Goal: Task Accomplishment & Management: Use online tool/utility

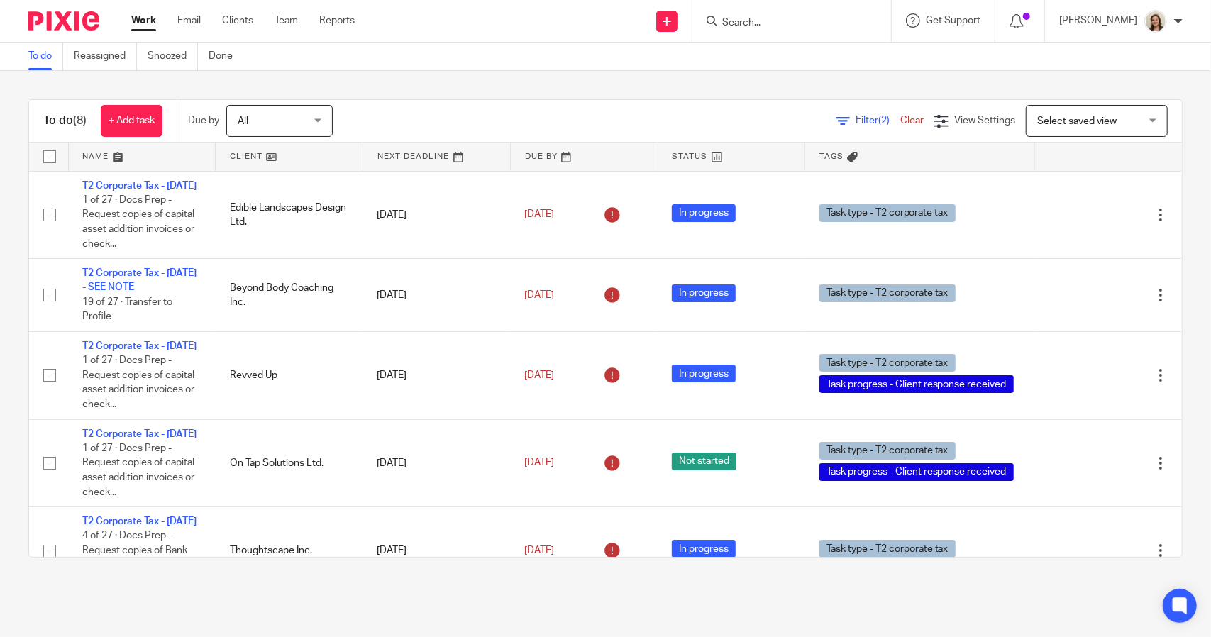
scroll to position [142, 0]
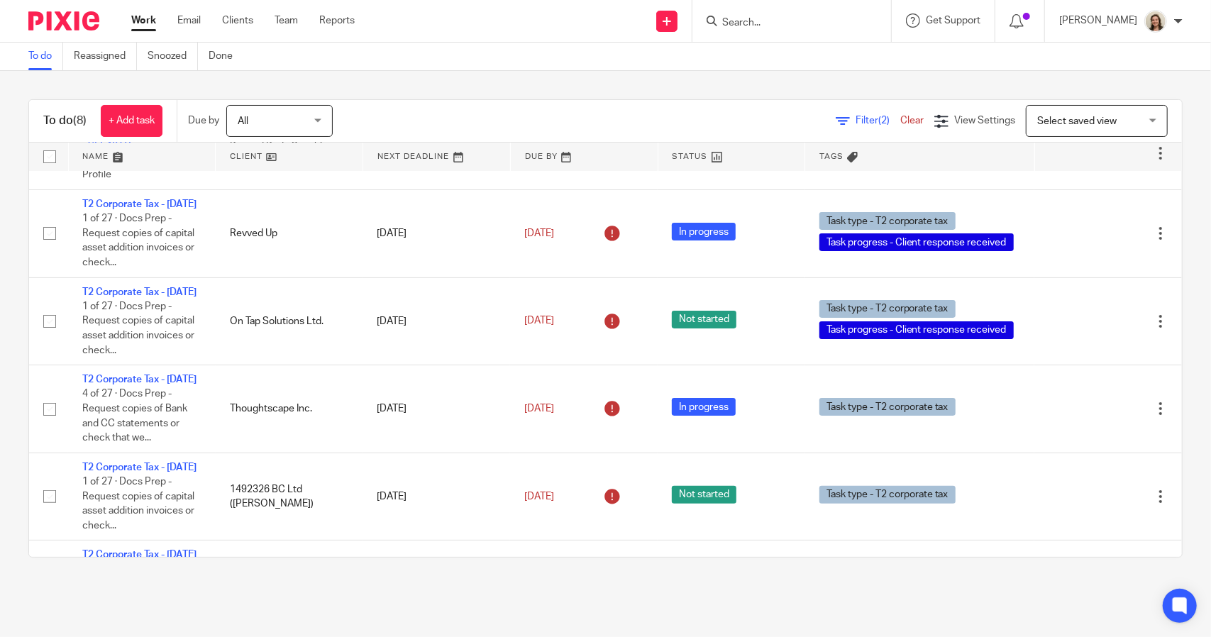
click at [856, 121] on span "Filter (2)" at bounding box center [878, 121] width 45 height 10
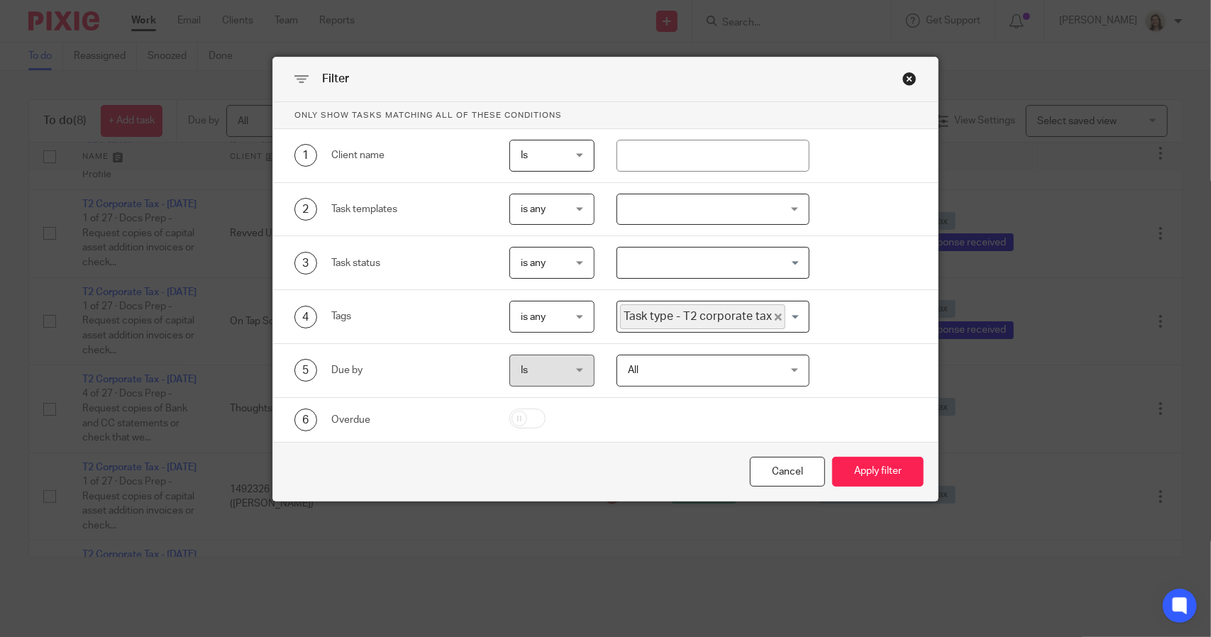
click at [775, 315] on icon "Deselect Task type - T2 corporate tax" at bounding box center [778, 317] width 7 height 7
click at [759, 315] on input "Search for option" at bounding box center [710, 316] width 182 height 25
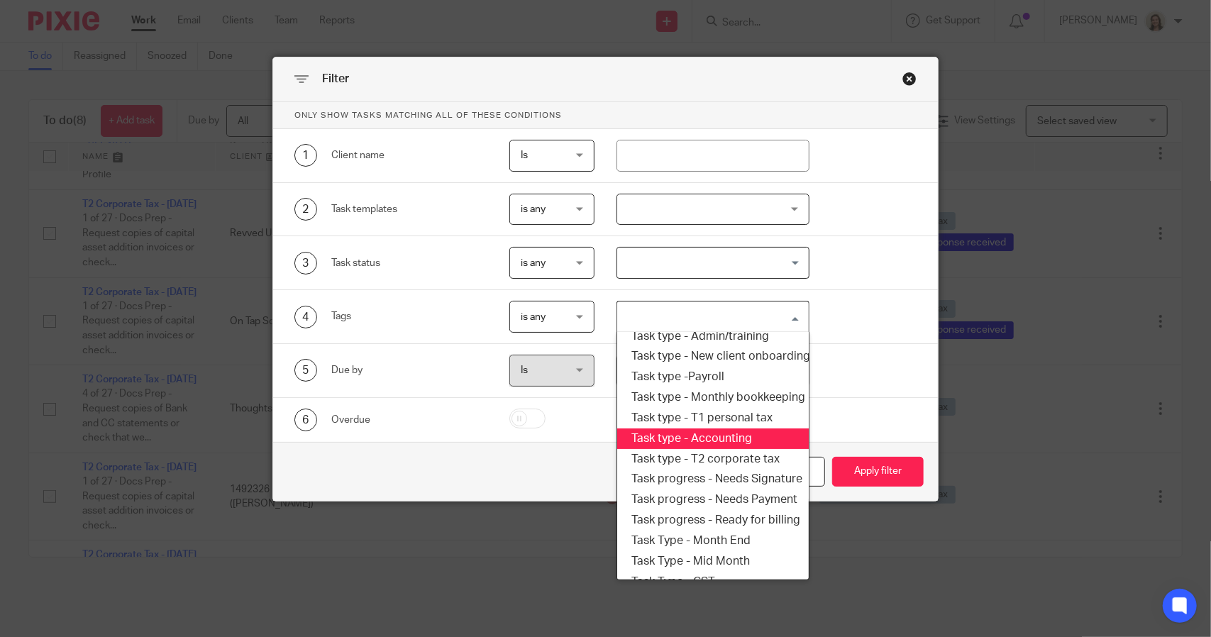
scroll to position [241, 0]
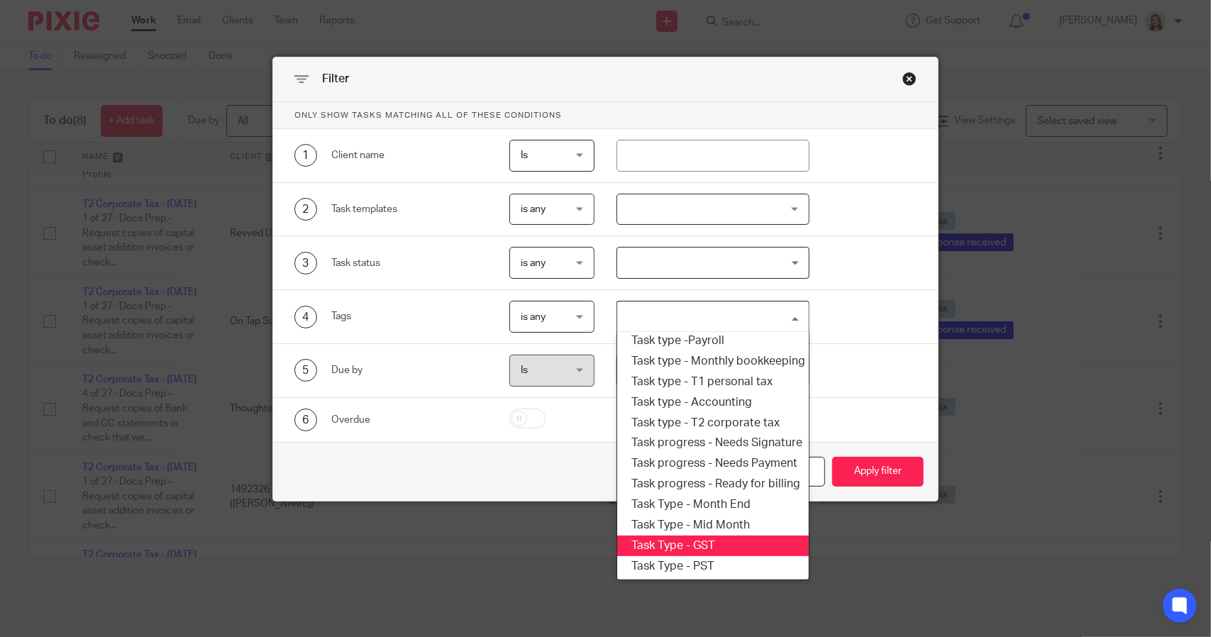
click at [705, 538] on li "Task Type - GST" at bounding box center [712, 546] width 191 height 21
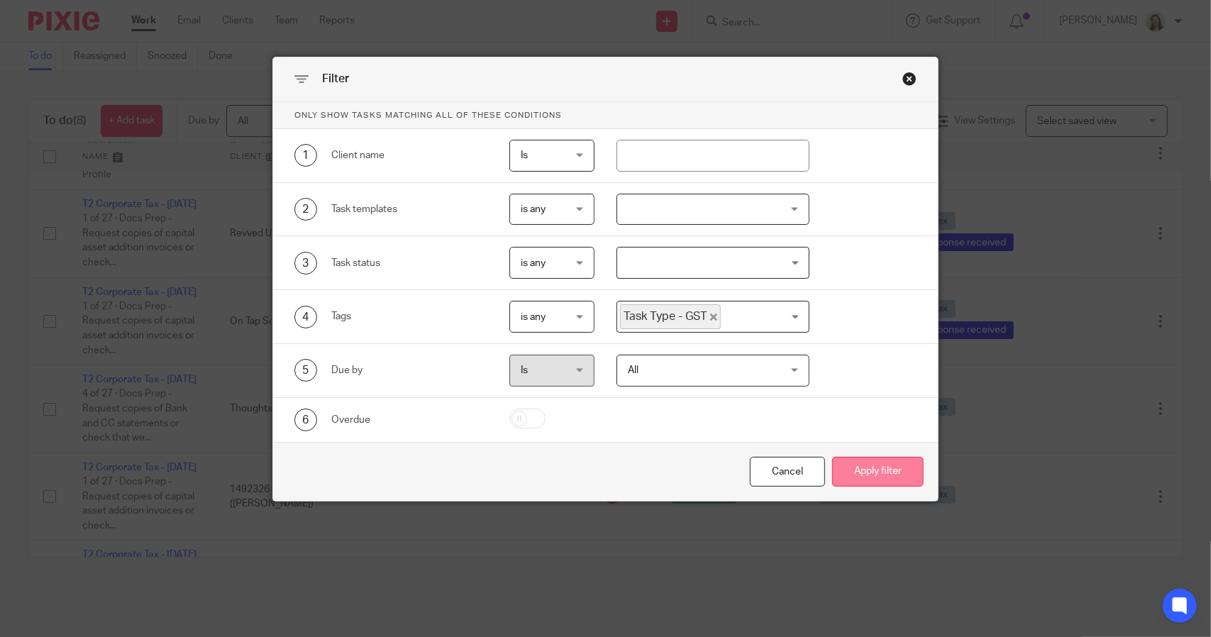
click at [870, 477] on button "Apply filter" at bounding box center [878, 472] width 92 height 31
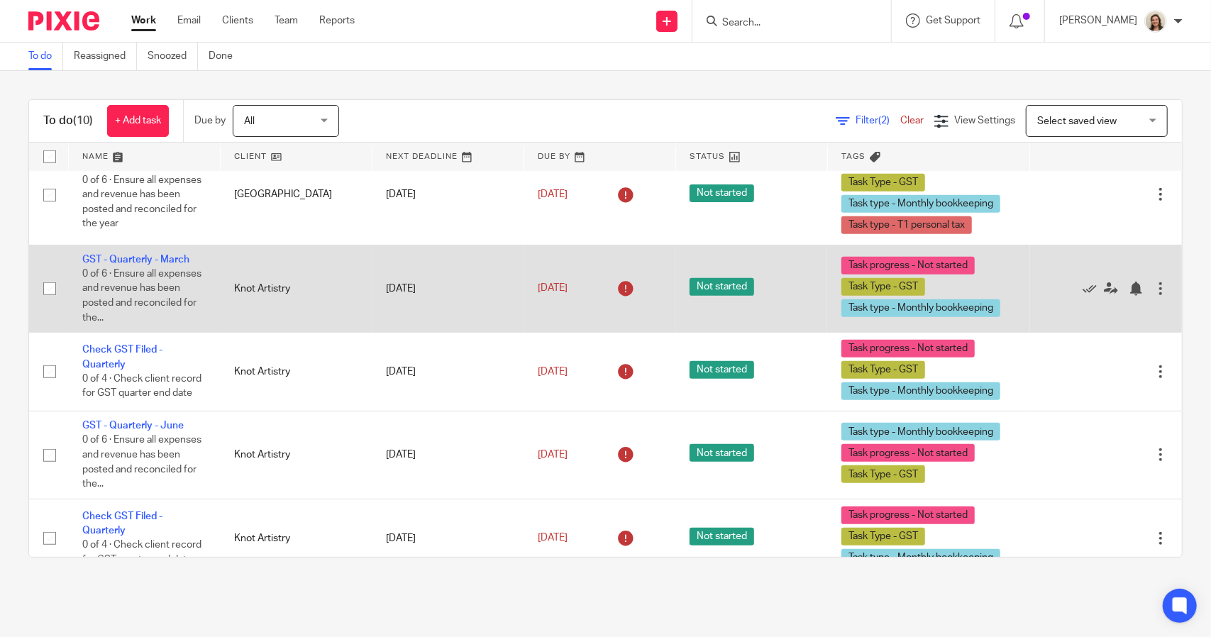
scroll to position [564, 0]
